Goal: Transaction & Acquisition: Purchase product/service

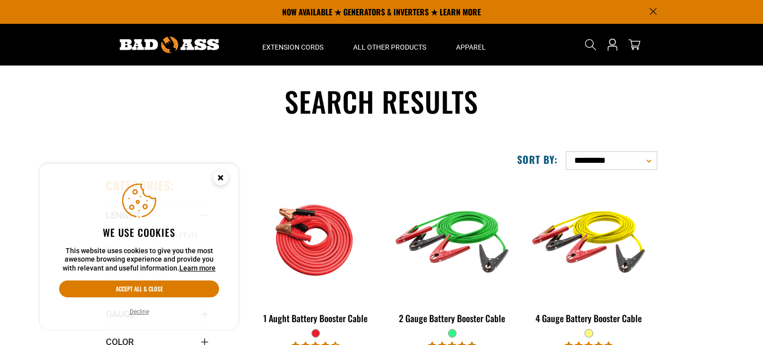
click at [652, 9] on icon "Announcement" at bounding box center [653, 11] width 7 height 7
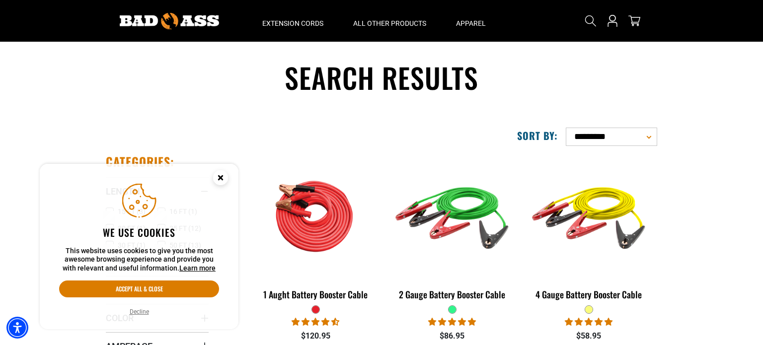
click at [217, 177] on circle "Close this option" at bounding box center [220, 177] width 15 height 15
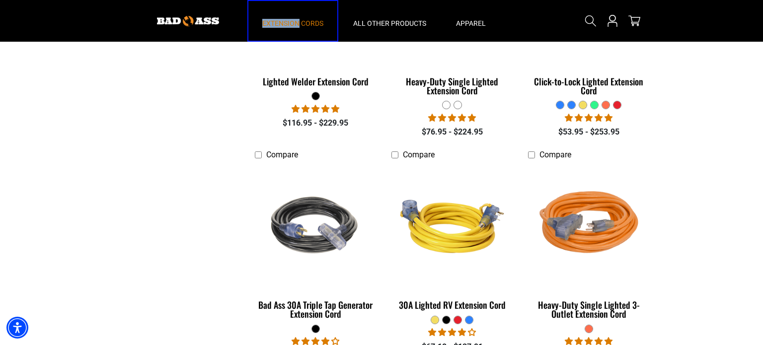
scroll to position [530, 0]
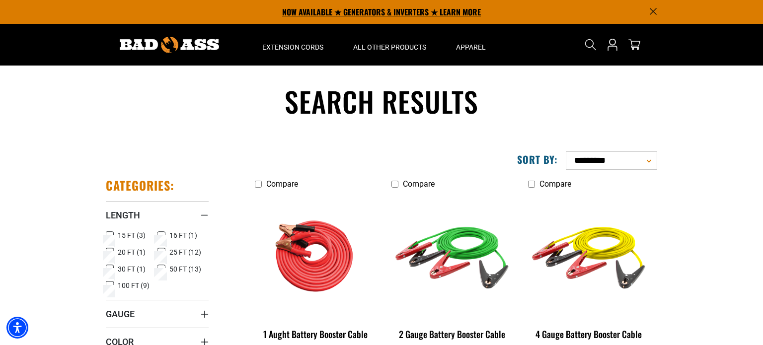
drag, startPoint x: 235, startPoint y: 9, endPoint x: 255, endPoint y: 0, distance: 22.5
click at [234, 9] on p "NOW AVAILABLE ★ GENERATORS & INVERTERS ★ LEARN MORE" at bounding box center [381, 12] width 551 height 24
